Goal: Go to known website: Access a specific website the user already knows

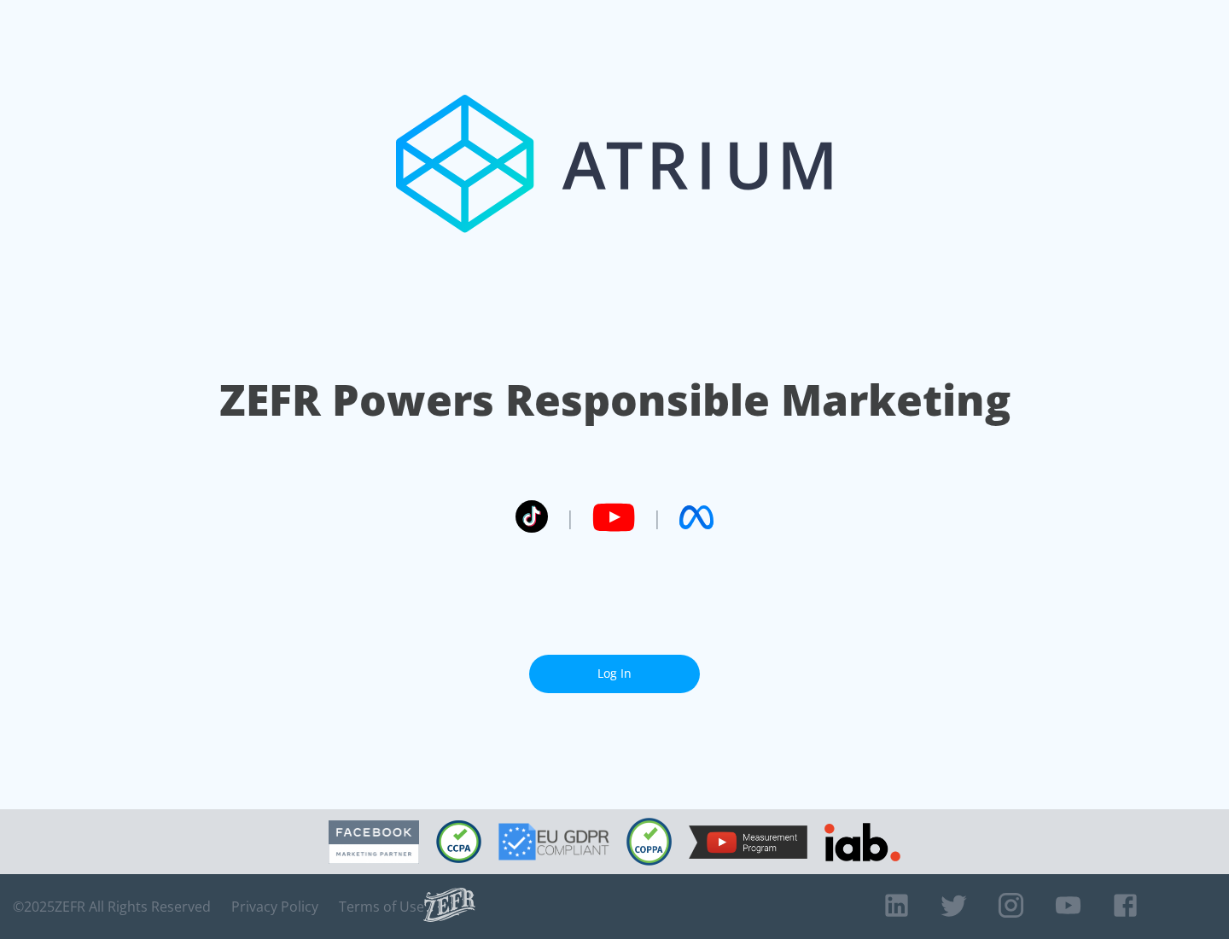
click at [615, 667] on link "Log In" at bounding box center [614, 674] width 171 height 38
